Goal: Task Accomplishment & Management: Complete application form

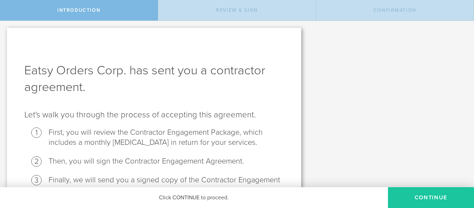
click at [419, 197] on button "Continue" at bounding box center [431, 197] width 86 height 21
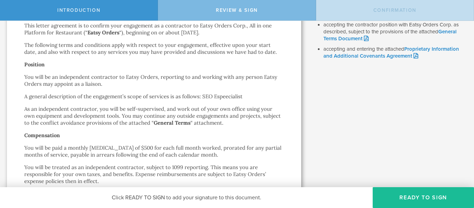
scroll to position [101, 0]
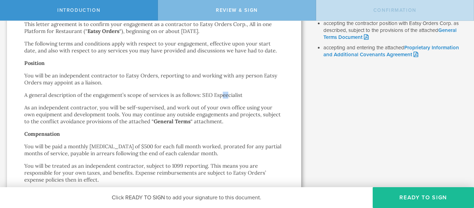
drag, startPoint x: 226, startPoint y: 95, endPoint x: 223, endPoint y: 95, distance: 3.5
click at [223, 95] on p "A general description of the engagement’s scope of services is as follows: SEO …" at bounding box center [153, 95] width 259 height 7
click at [278, 110] on p "As an independent contractor, you will be self-supervised, and work out of your…" at bounding box center [153, 114] width 259 height 21
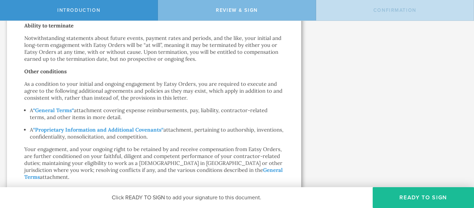
scroll to position [281, 0]
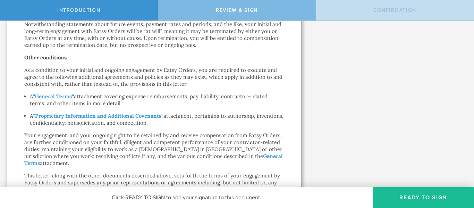
click at [317, 106] on div "Review this document. When you're ready, sign your approval in the next step. V…" at bounding box center [391, 58] width 166 height 637
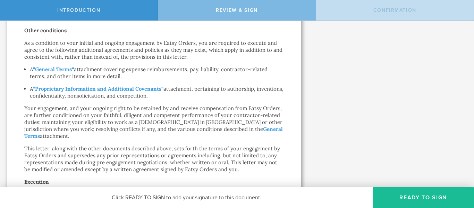
scroll to position [309, 0]
drag, startPoint x: 58, startPoint y: 68, endPoint x: 341, endPoint y: 85, distance: 283.9
click at [341, 85] on div "Review this document. When you're ready, sign your approval in the next step. V…" at bounding box center [391, 30] width 166 height 637
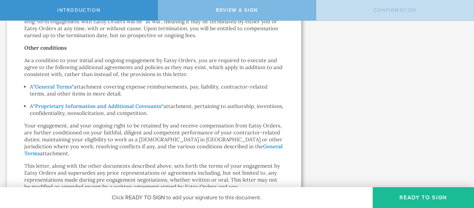
scroll to position [304, 0]
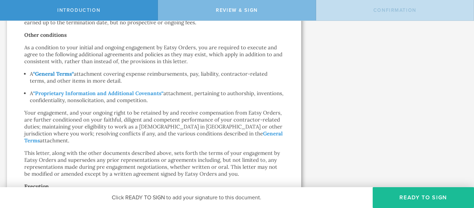
click at [68, 72] on strong "General Terms" at bounding box center [53, 73] width 37 height 7
drag, startPoint x: 101, startPoint y: 94, endPoint x: 67, endPoint y: 93, distance: 34.0
click at [67, 93] on strong "Proprietary Information and Additional Covenants" at bounding box center [98, 93] width 126 height 7
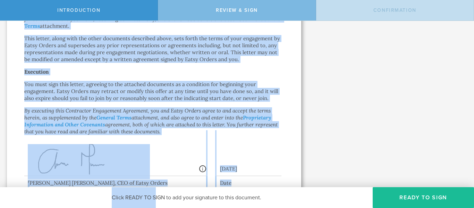
scroll to position [463, 0]
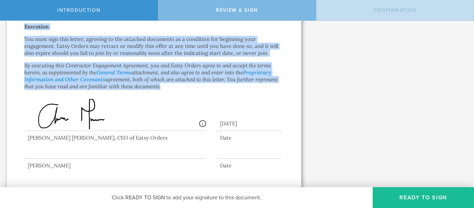
drag, startPoint x: 91, startPoint y: 58, endPoint x: 163, endPoint y: 86, distance: 77.3
copy div "Loremipsum Dolorsitam Consectet Adipisc Elits do eiusmodtem incididu Utla Etdol…"
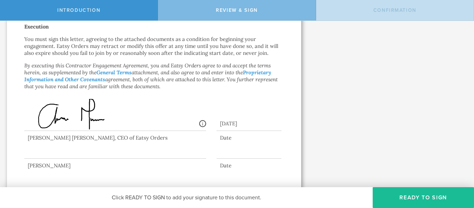
click at [243, 86] on div "Signed By: [PERSON_NAME] [PERSON_NAME] [EMAIL_ADDRESS][DOMAIN_NAME] IP: [TECHNI…" at bounding box center [153, 109] width 259 height 49
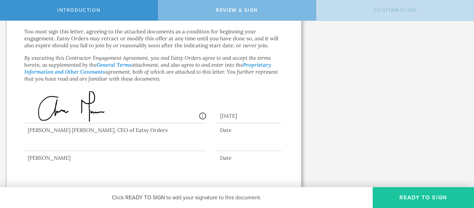
click at [413, 202] on button "Ready to Sign" at bounding box center [423, 197] width 101 height 21
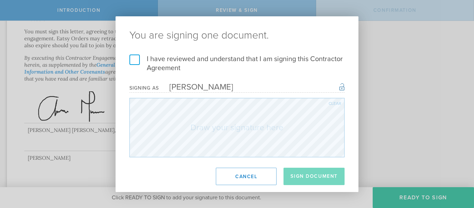
click at [135, 61] on label "I have reviewed and understand that I am signing this Contractor Agreement" at bounding box center [236, 63] width 215 height 18
click at [0, 0] on input "I have reviewed and understand that I am signing this Contractor Agreement" at bounding box center [0, 0] width 0 height 0
click at [337, 101] on div "Clear" at bounding box center [334, 103] width 12 height 4
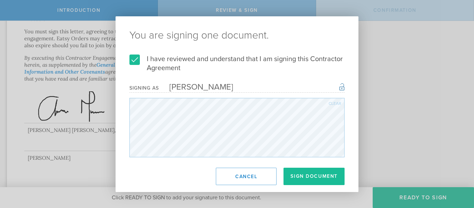
click at [328, 103] on div "Clear" at bounding box center [334, 103] width 12 height 4
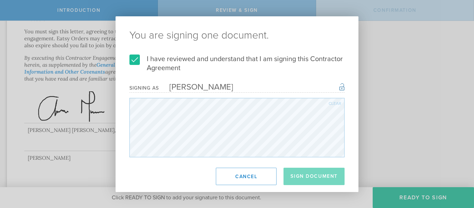
click at [196, 162] on div "You are signing one document. I have reviewed and understand that I am signing …" at bounding box center [236, 104] width 243 height 176
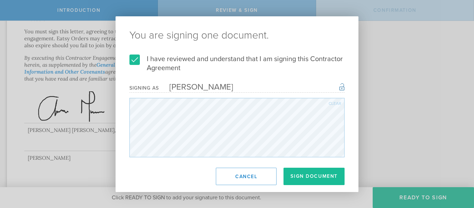
click at [329, 101] on div "Clear" at bounding box center [334, 103] width 12 height 4
click at [336, 103] on div "Clear" at bounding box center [334, 103] width 12 height 4
click at [331, 105] on div "Clear" at bounding box center [334, 103] width 12 height 4
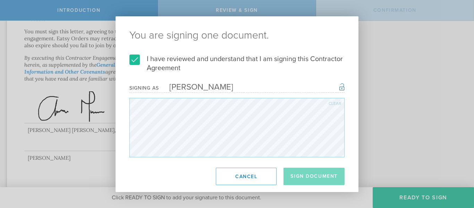
click at [204, 159] on div "You are signing one document. I have reviewed and understand that I am signing …" at bounding box center [236, 104] width 243 height 176
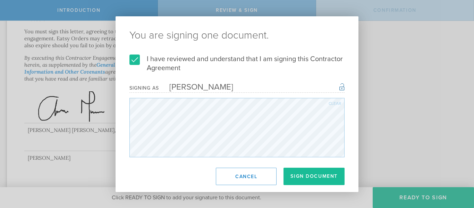
click at [333, 104] on div "Clear" at bounding box center [334, 103] width 12 height 4
click at [331, 103] on div "Clear" at bounding box center [334, 103] width 12 height 4
click at [337, 101] on div "Clear" at bounding box center [334, 103] width 12 height 4
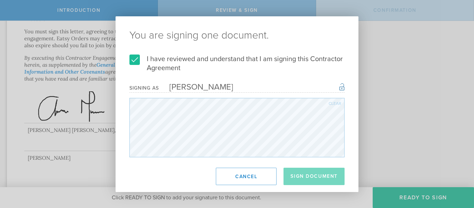
click at [172, 158] on div "You are signing one document. I have reviewed and understand that I am signing …" at bounding box center [236, 104] width 243 height 176
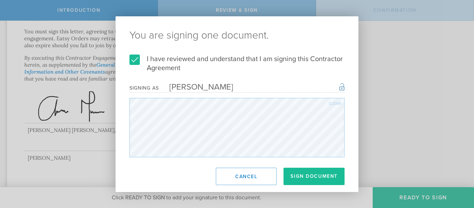
click at [332, 104] on div "Clear" at bounding box center [334, 103] width 12 height 4
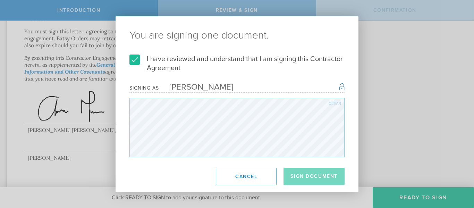
click at [170, 164] on div "You are signing one document. I have reviewed and understand that I am signing …" at bounding box center [236, 104] width 243 height 176
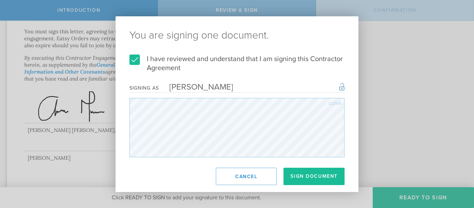
click at [333, 103] on div "Clear" at bounding box center [334, 103] width 12 height 4
click at [335, 104] on div "Clear" at bounding box center [334, 103] width 12 height 4
click at [335, 101] on div "Clear" at bounding box center [334, 103] width 12 height 4
click at [332, 103] on div "Clear" at bounding box center [334, 103] width 12 height 4
click at [334, 102] on div "Clear" at bounding box center [334, 103] width 12 height 4
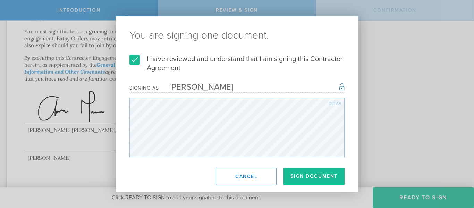
click at [335, 102] on div "Clear" at bounding box center [334, 103] width 12 height 4
click at [333, 102] on div "Clear" at bounding box center [334, 103] width 12 height 4
click at [332, 102] on div "Clear" at bounding box center [334, 103] width 12 height 4
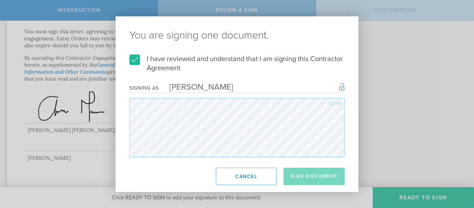
click at [191, 159] on div "You are signing one document. I have reviewed and understand that I am signing …" at bounding box center [236, 104] width 243 height 176
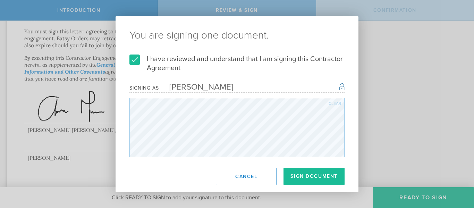
click at [290, 160] on div "You are signing one document. I have reviewed and understand that I am signing …" at bounding box center [236, 104] width 243 height 176
click at [320, 175] on button "Sign Document" at bounding box center [313, 176] width 61 height 17
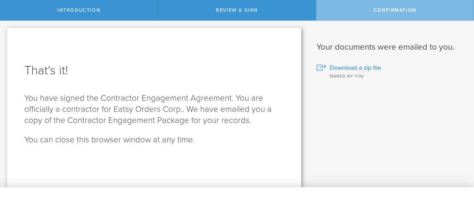
scroll to position [0, 0]
